Goal: Information Seeking & Learning: Learn about a topic

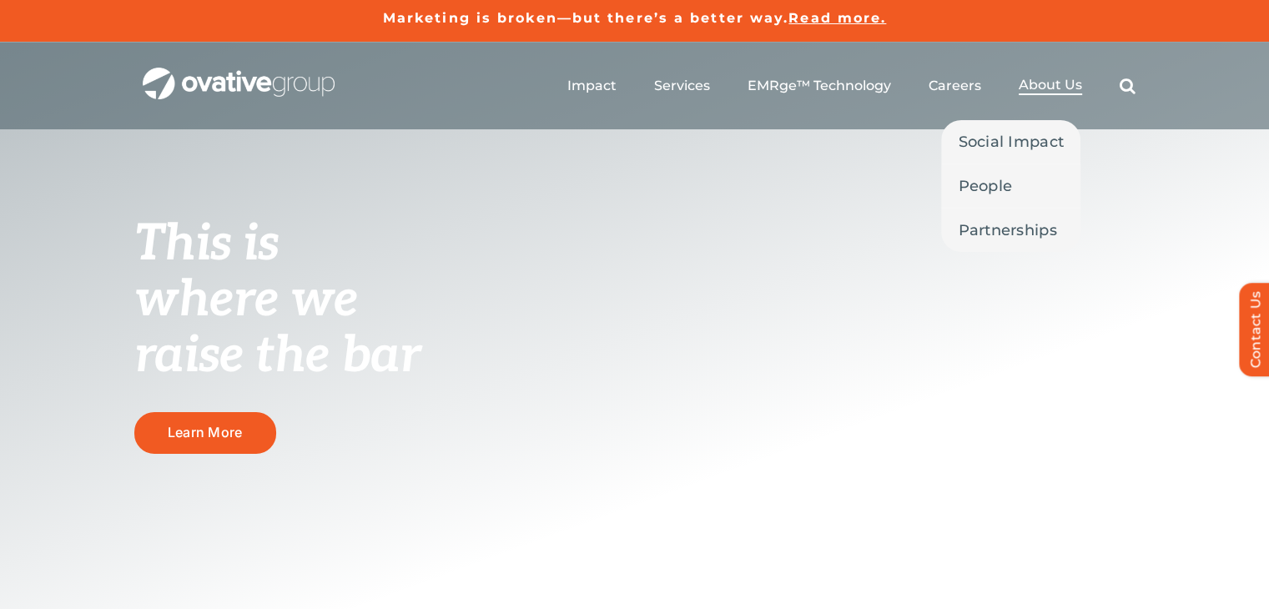
click at [1072, 91] on span "About Us" at bounding box center [1050, 85] width 63 height 17
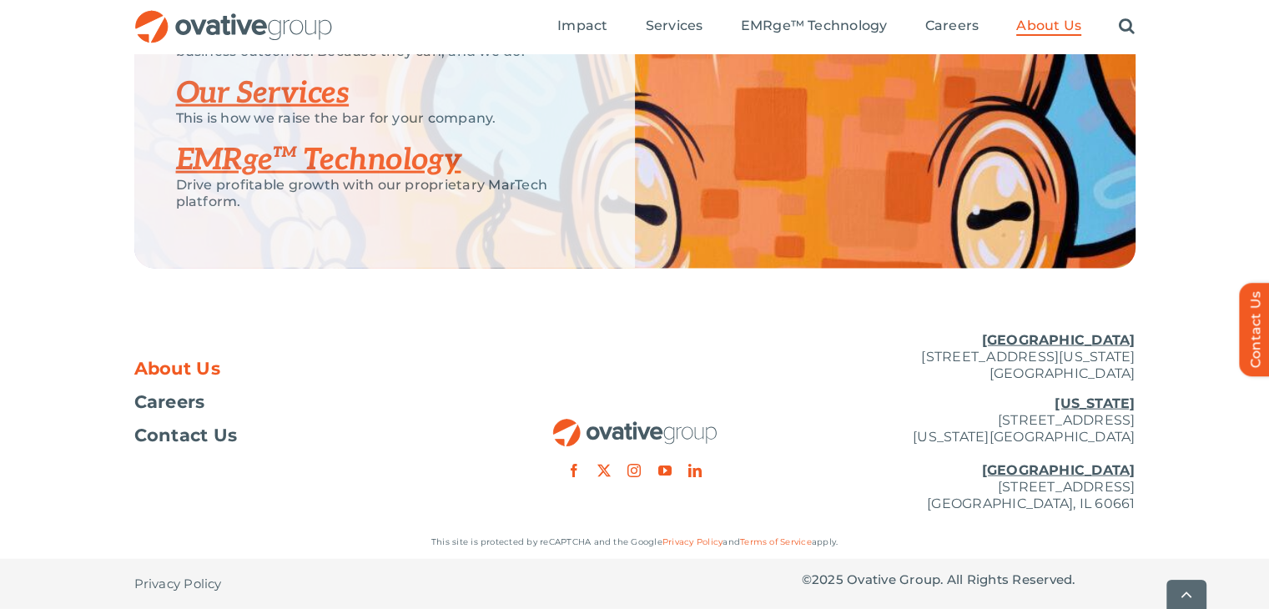
scroll to position [3669, 0]
click at [187, 396] on span "Careers" at bounding box center [169, 402] width 71 height 17
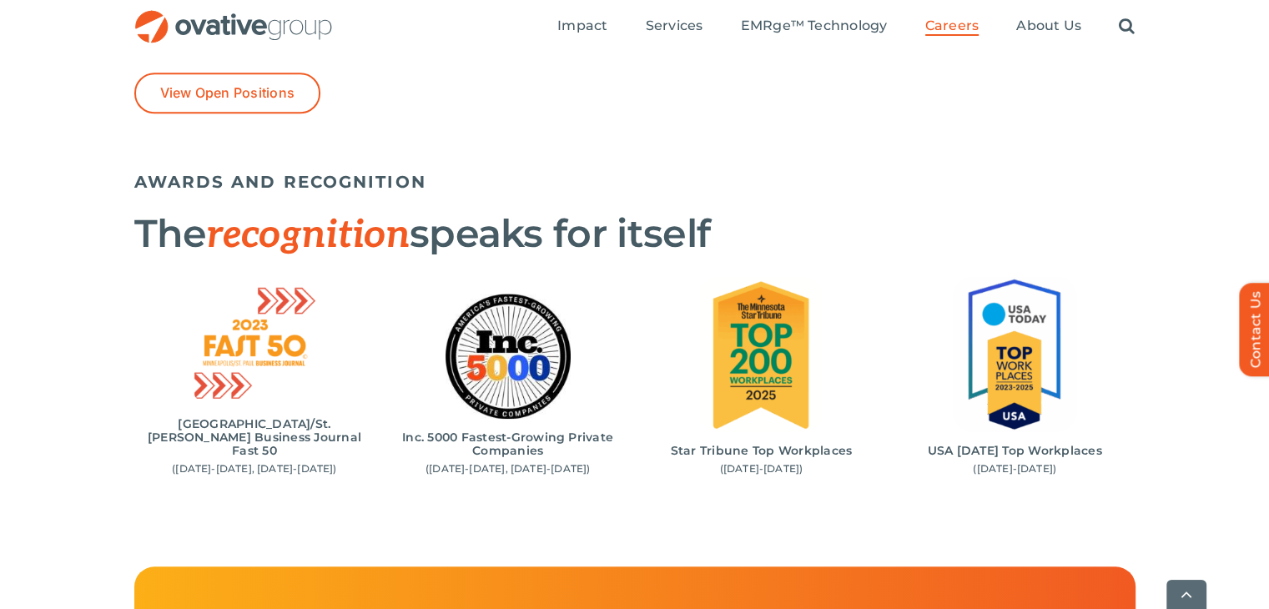
scroll to position [1586, 0]
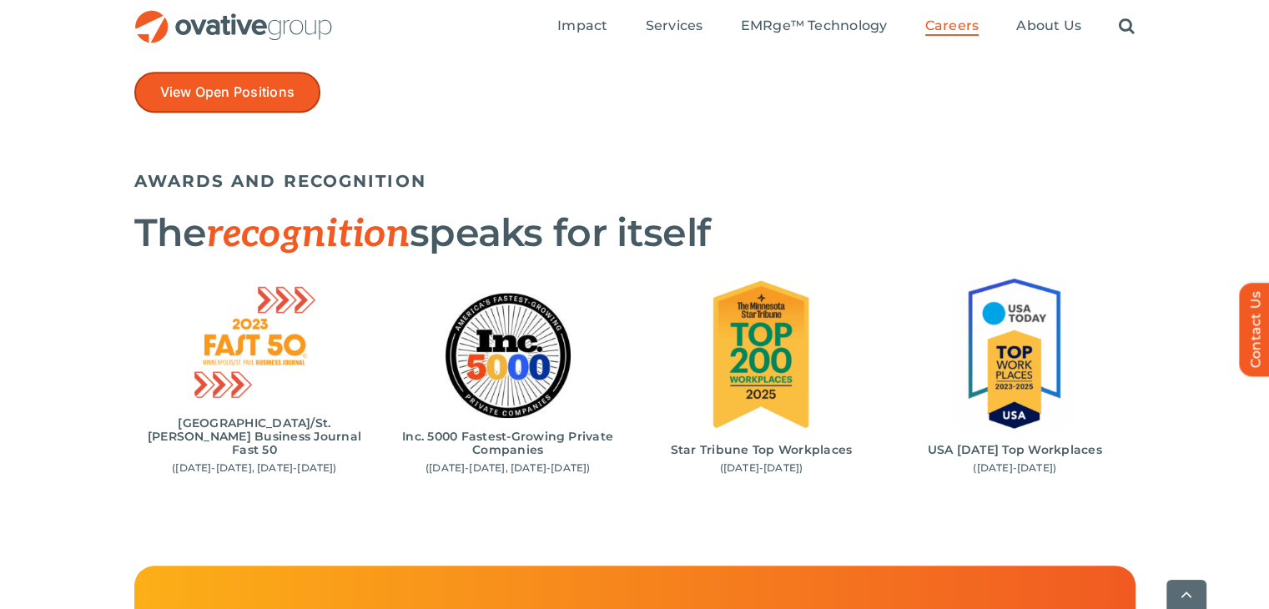
click at [250, 101] on link "View Open Positions" at bounding box center [227, 92] width 187 height 41
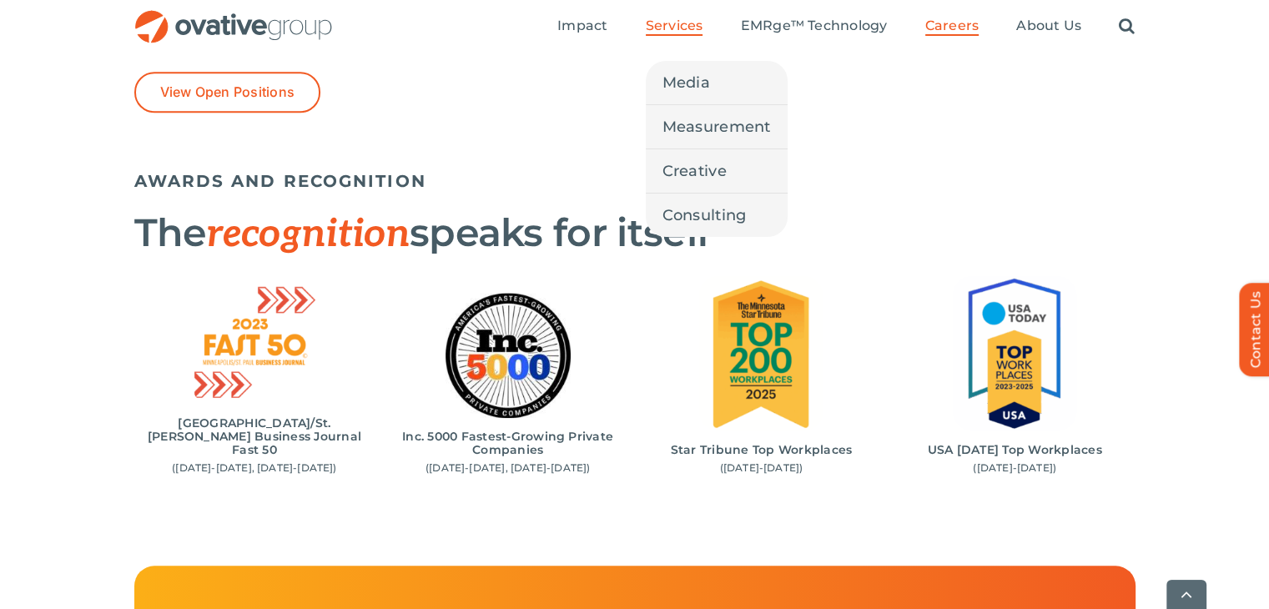
click at [657, 24] on span "Services" at bounding box center [675, 26] width 58 height 17
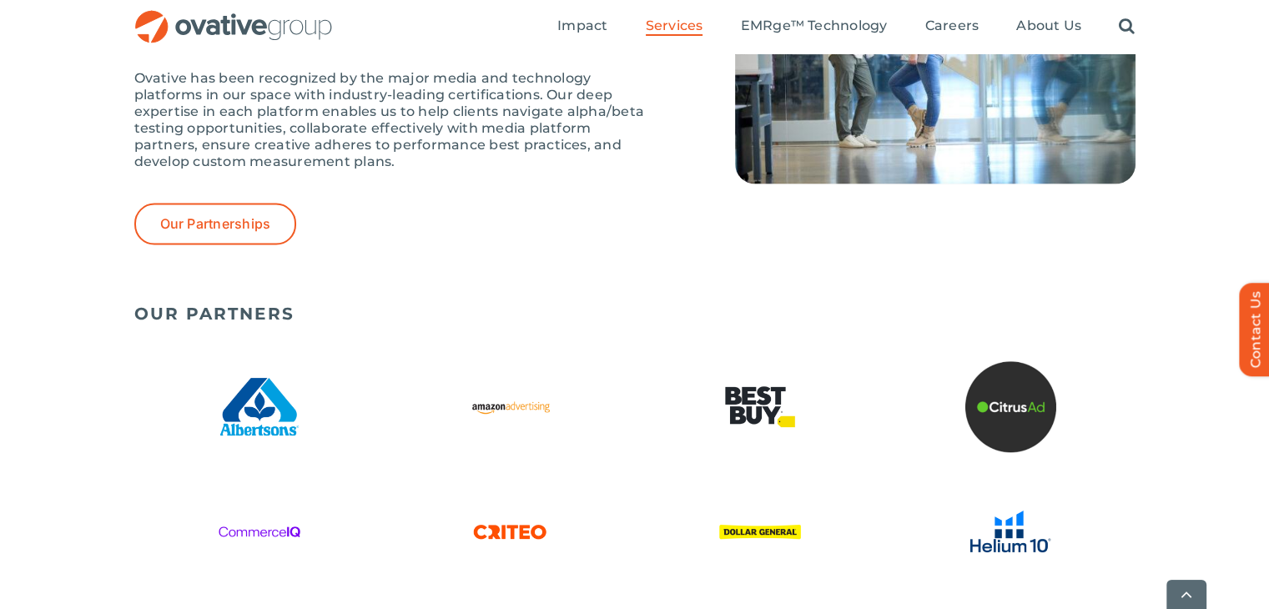
scroll to position [3672, 0]
